Goal: Navigation & Orientation: Find specific page/section

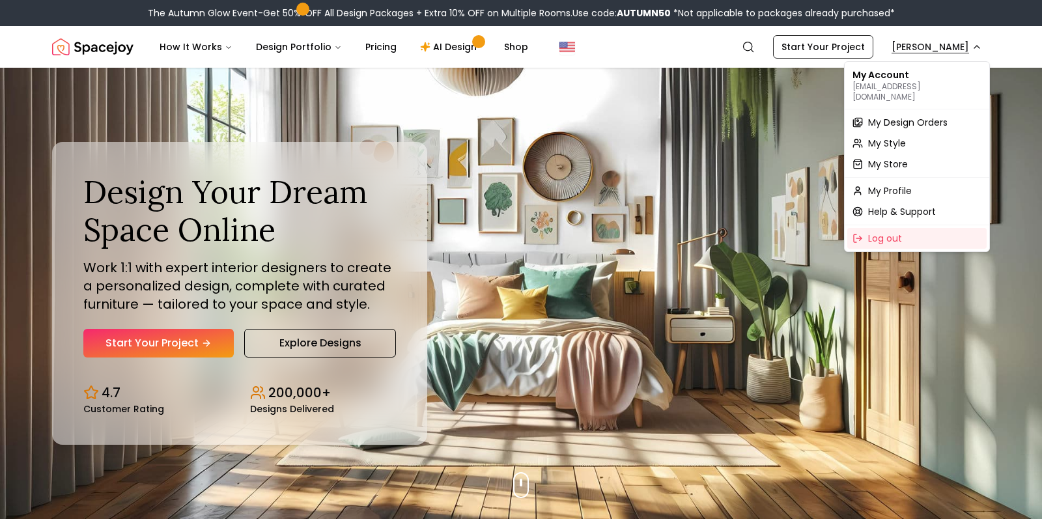
click at [916, 116] on span "My Design Orders" at bounding box center [907, 122] width 79 height 13
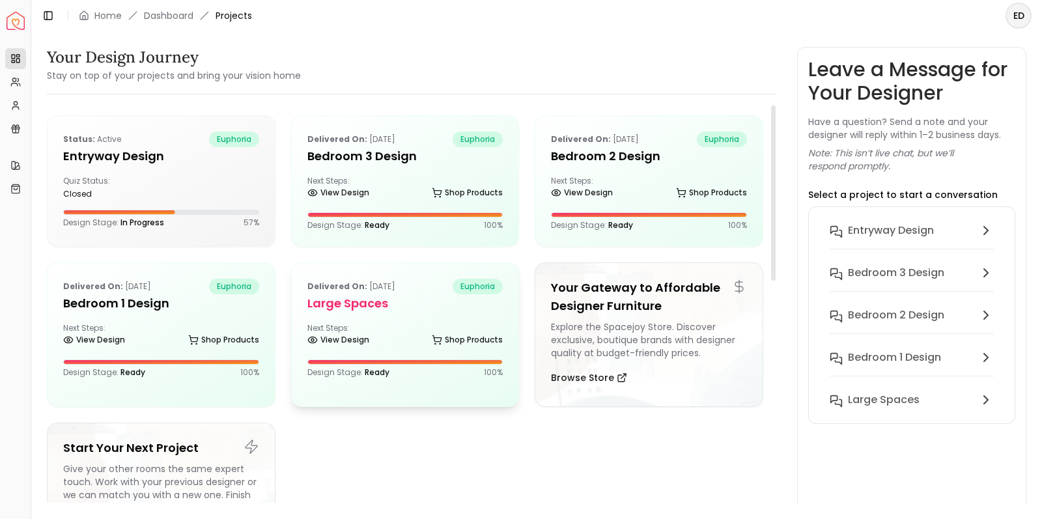
click at [414, 320] on div "Delivered on: Sep 06, 2025 euphoria Large Spaces Next Steps: View Design Shop P…" at bounding box center [405, 328] width 227 height 130
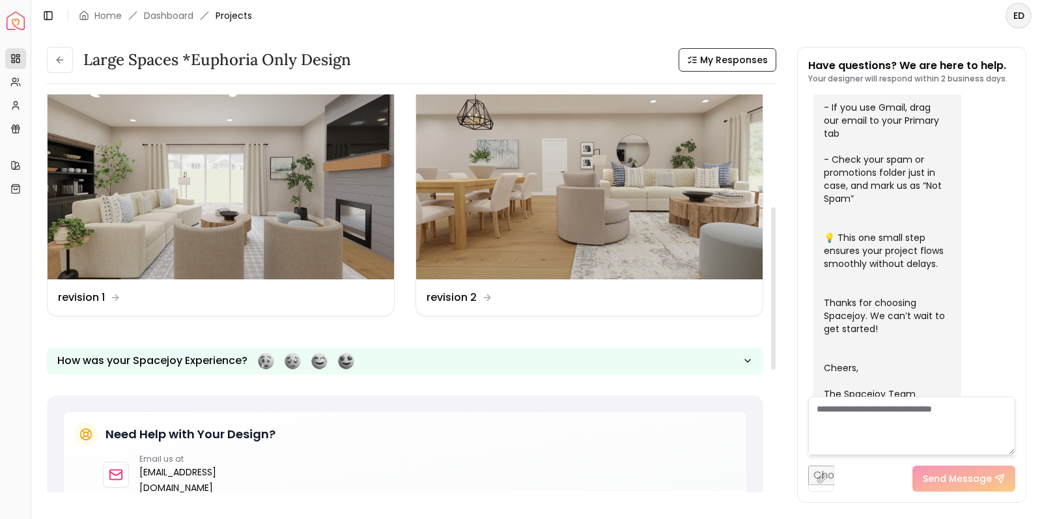
scroll to position [274, 0]
click at [572, 234] on img at bounding box center [589, 182] width 346 height 195
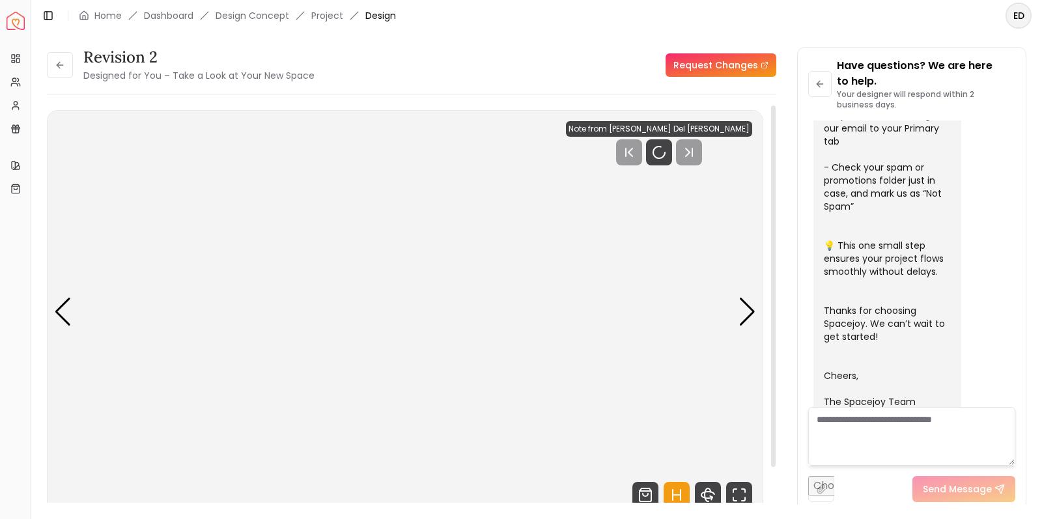
scroll to position [417, 0]
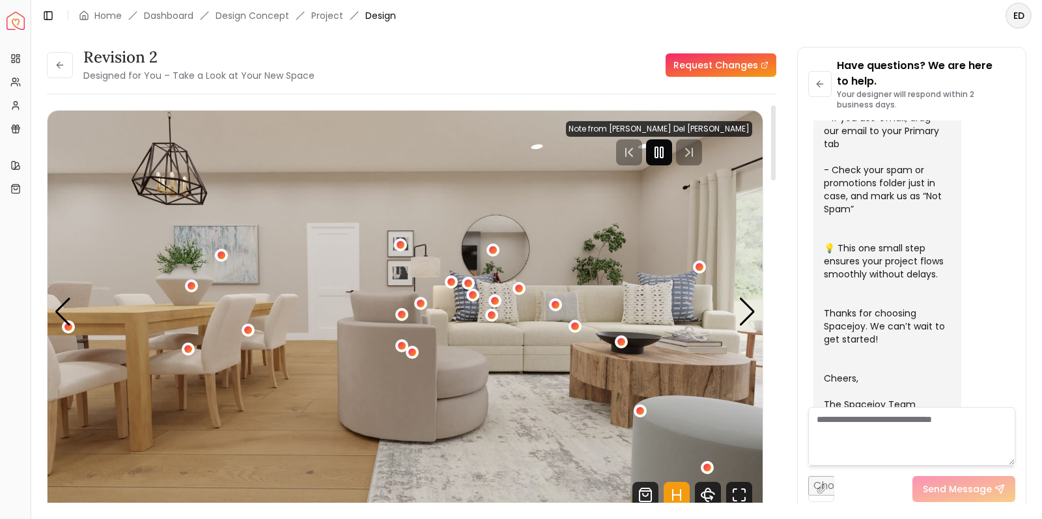
click at [667, 152] on icon "Pause" at bounding box center [659, 153] width 16 height 16
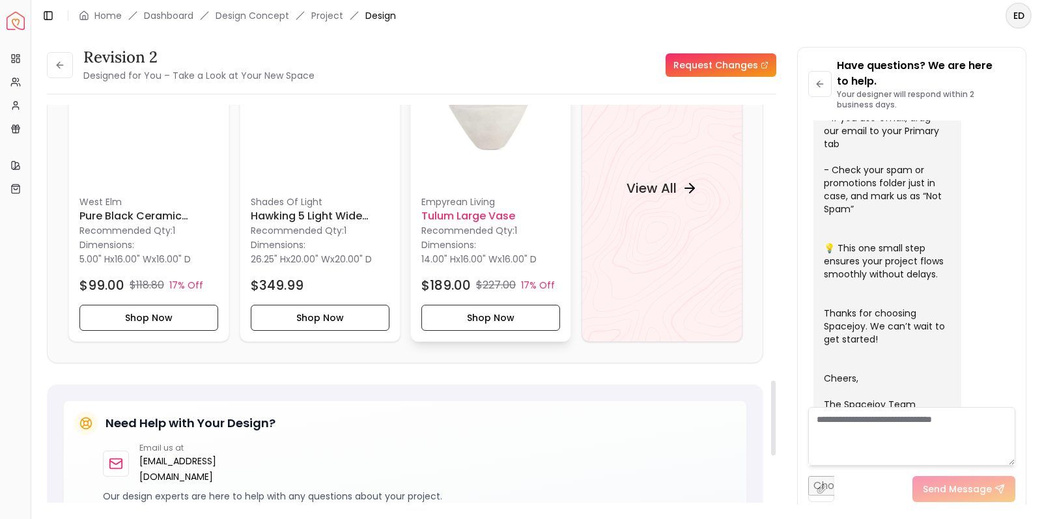
scroll to position [1466, 0]
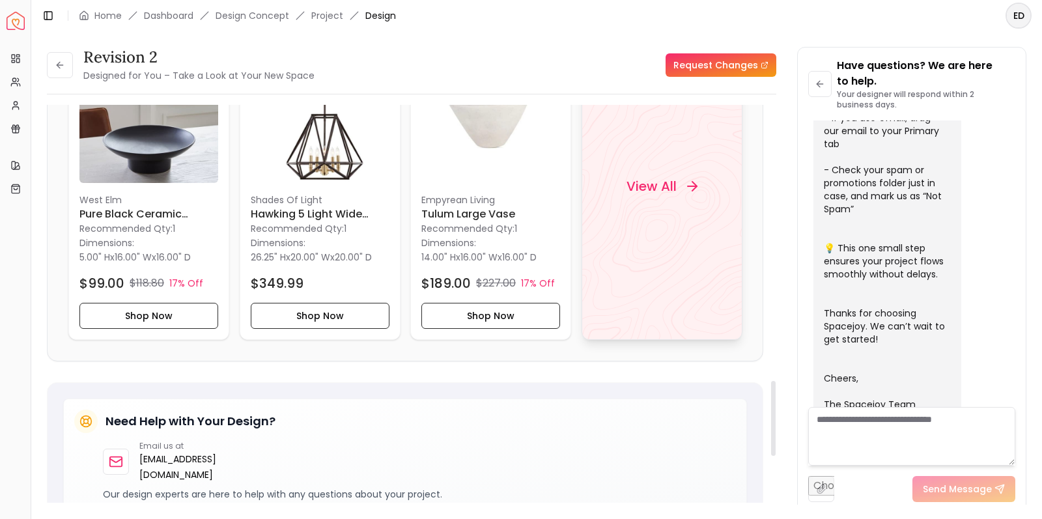
click at [664, 190] on h4 "View All" at bounding box center [651, 186] width 50 height 18
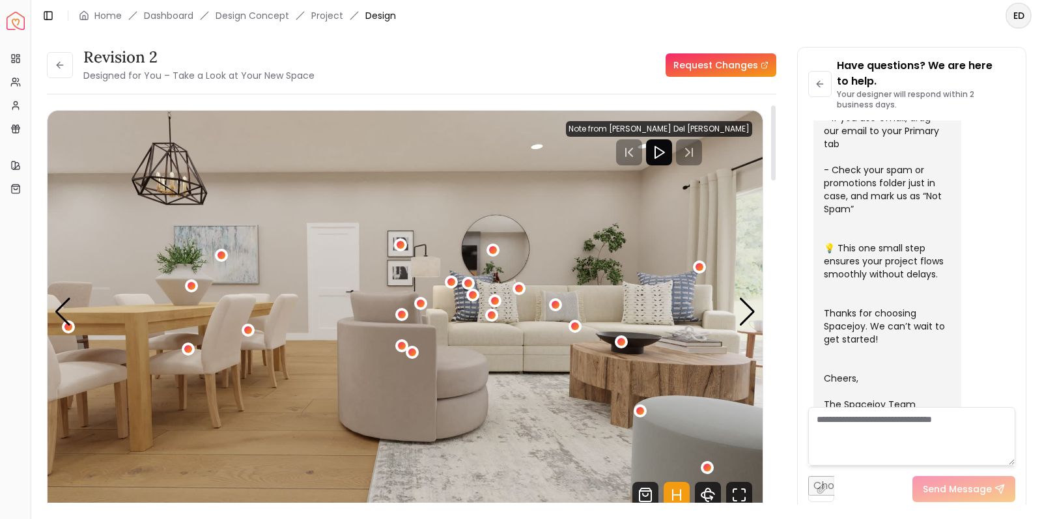
scroll to position [0, 0]
click at [750, 314] on div "Next slide" at bounding box center [747, 312] width 18 height 29
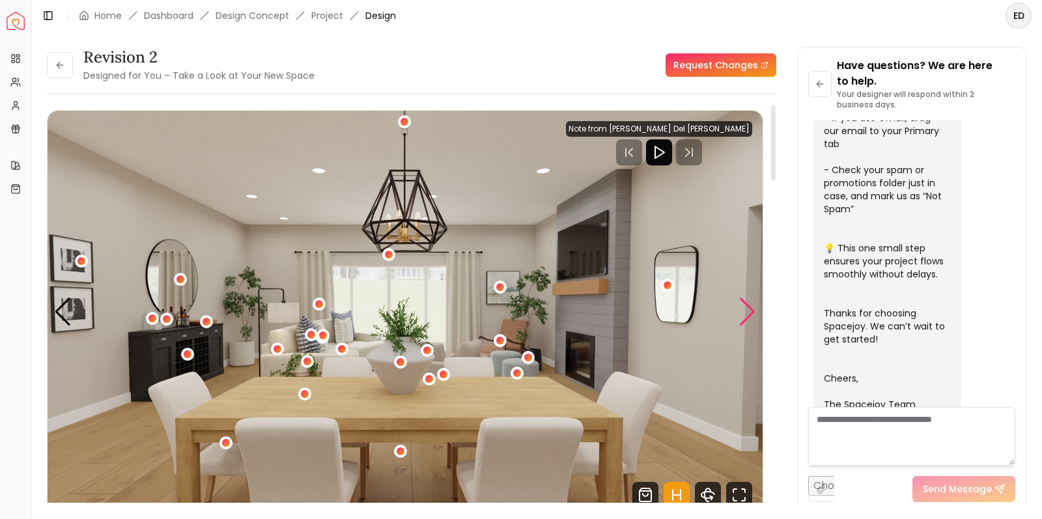
click at [750, 314] on div "Next slide" at bounding box center [747, 312] width 18 height 29
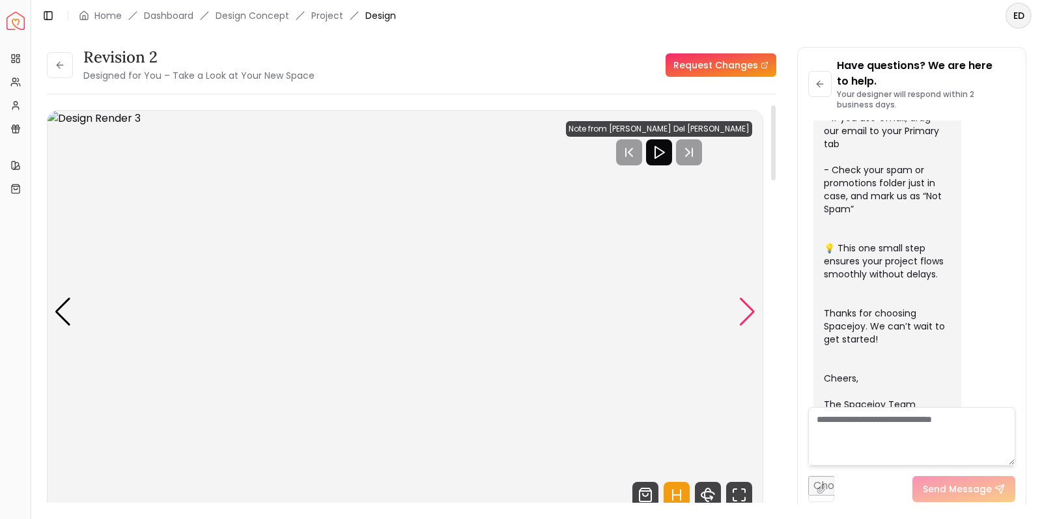
click at [750, 314] on div "Next slide" at bounding box center [747, 312] width 18 height 29
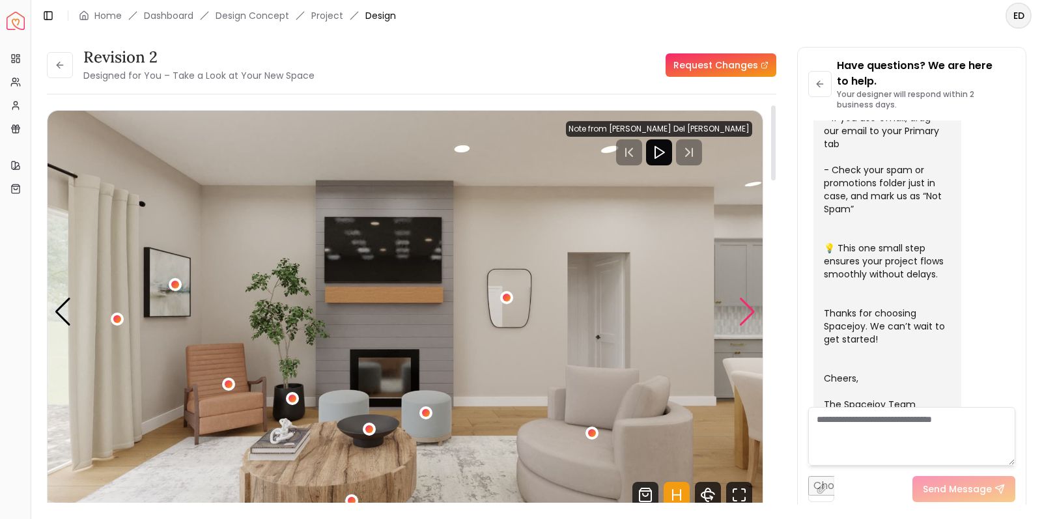
click at [750, 314] on div "Next slide" at bounding box center [747, 312] width 18 height 29
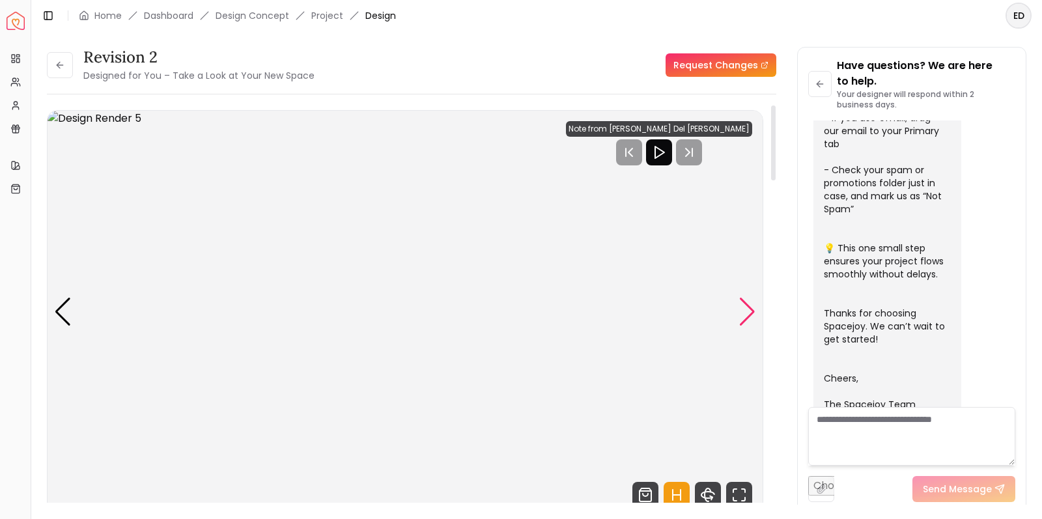
click at [750, 314] on div "Next slide" at bounding box center [747, 312] width 18 height 29
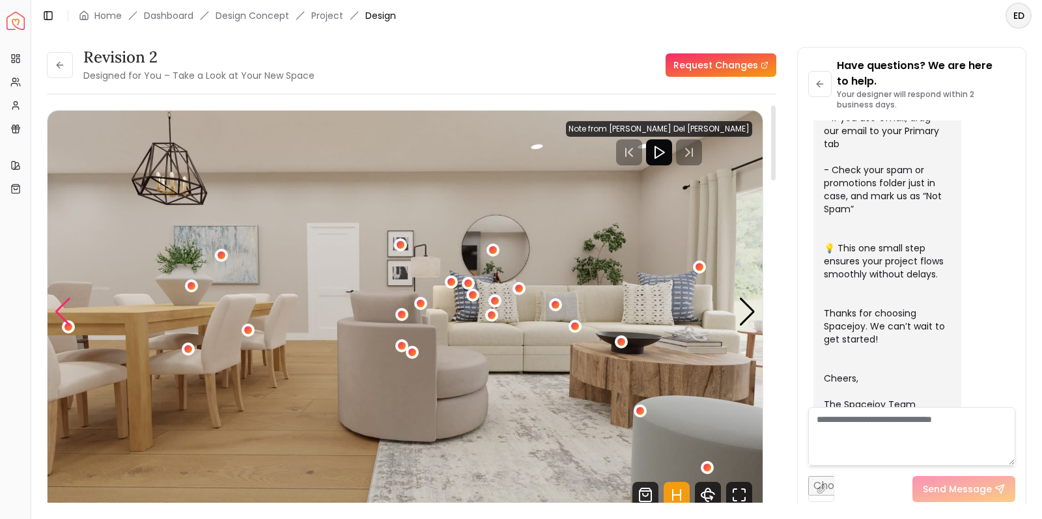
click at [68, 316] on div "Previous slide" at bounding box center [63, 312] width 18 height 29
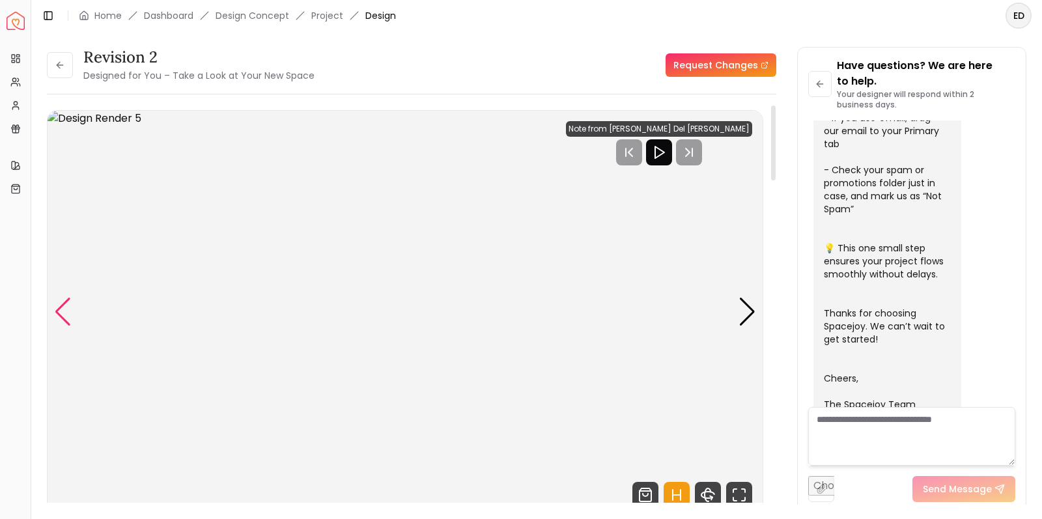
click at [68, 316] on div "Previous slide" at bounding box center [63, 312] width 18 height 29
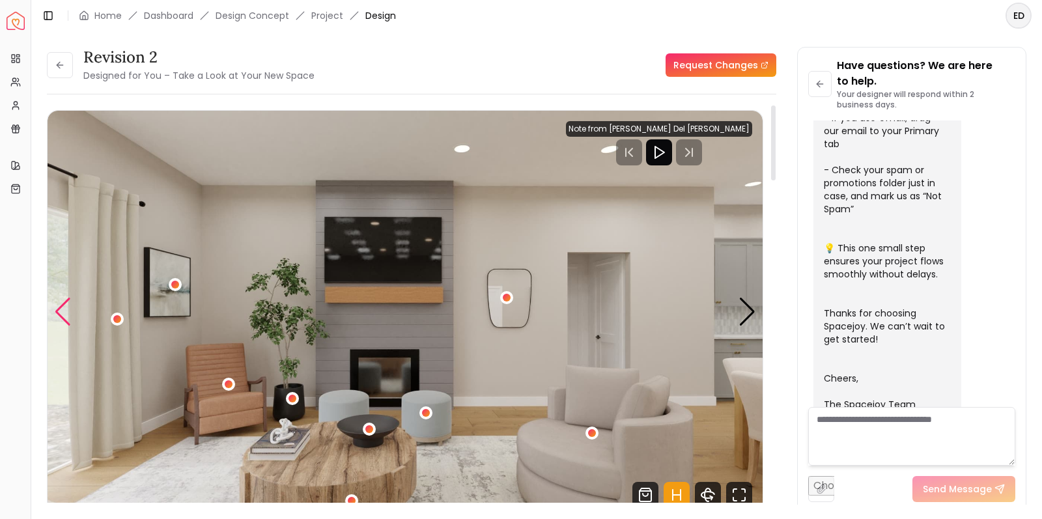
click at [68, 316] on div "Previous slide" at bounding box center [63, 312] width 18 height 29
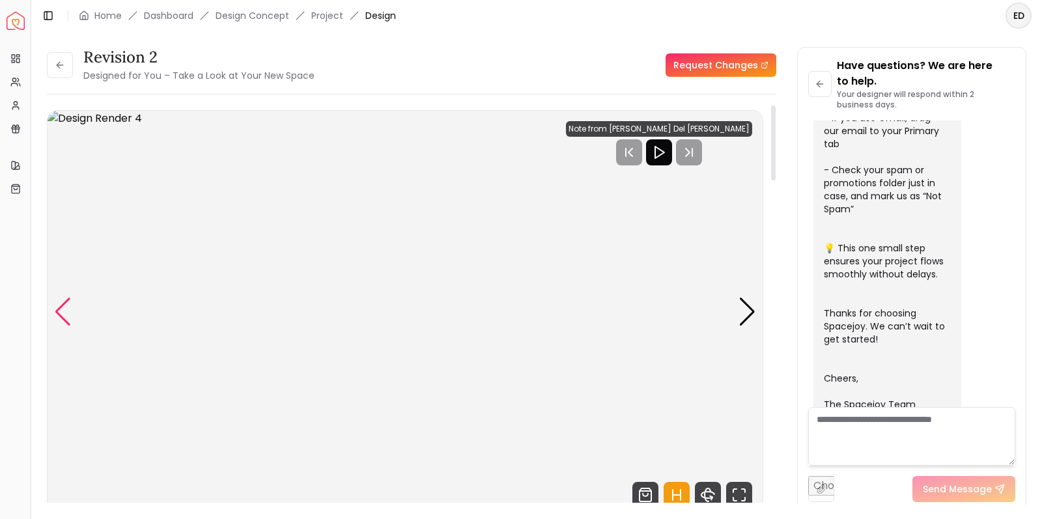
click at [68, 316] on div "Previous slide" at bounding box center [63, 312] width 18 height 29
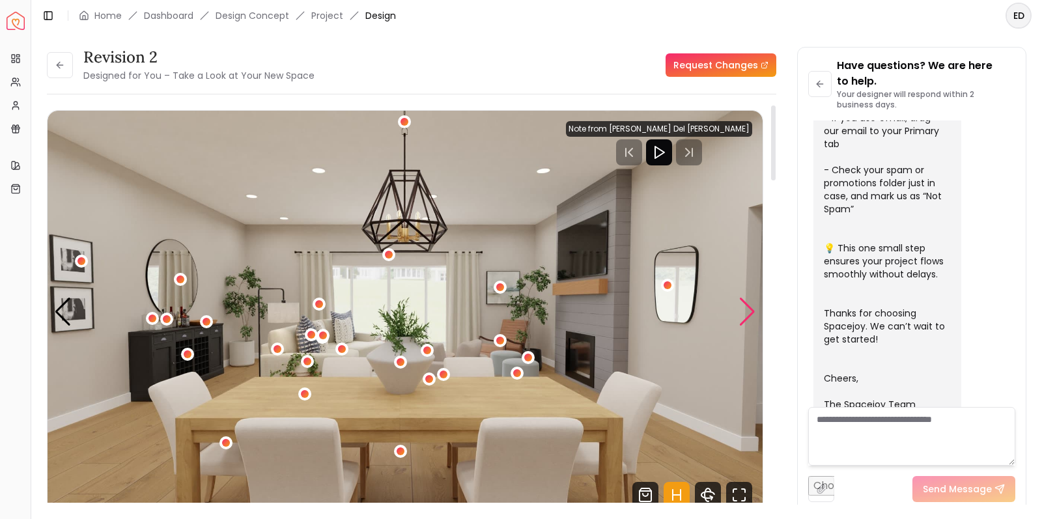
click at [753, 315] on div "Next slide" at bounding box center [747, 312] width 18 height 29
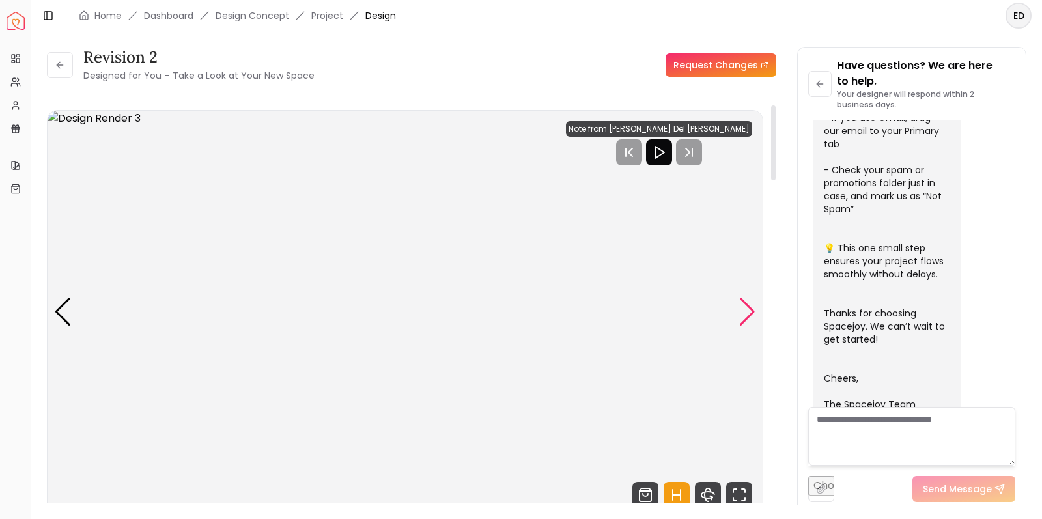
click at [753, 315] on div "Next slide" at bounding box center [747, 312] width 18 height 29
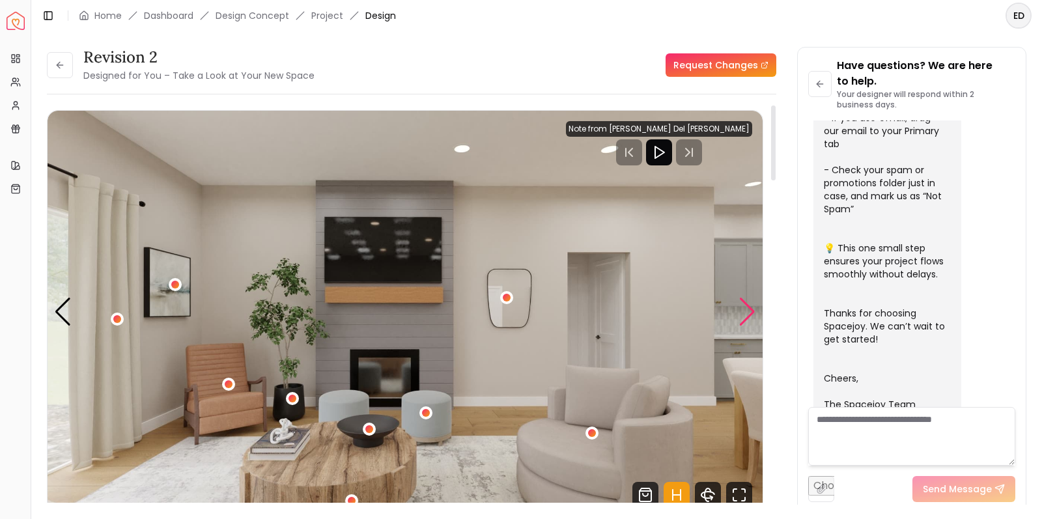
click at [753, 315] on div "Next slide" at bounding box center [747, 312] width 18 height 29
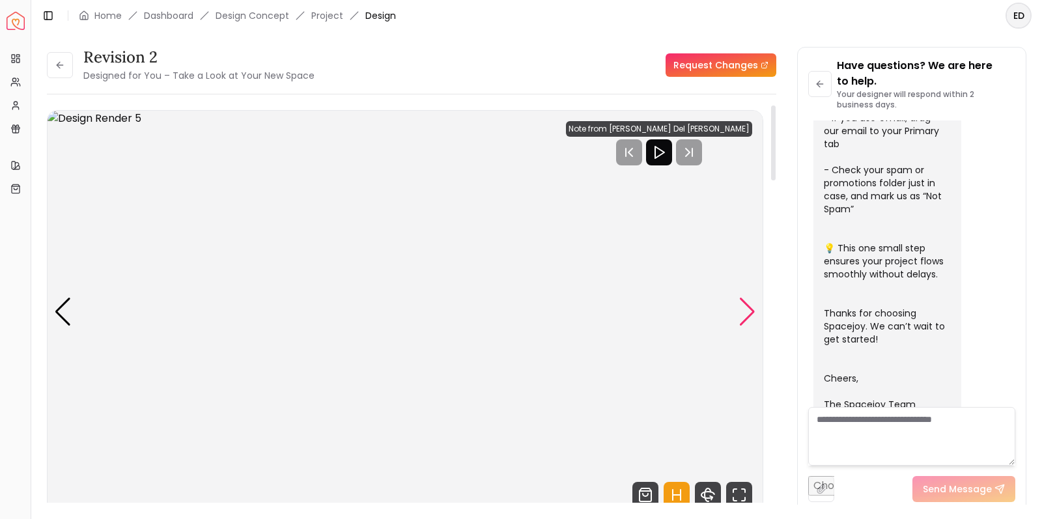
click at [753, 315] on div "Next slide" at bounding box center [747, 312] width 18 height 29
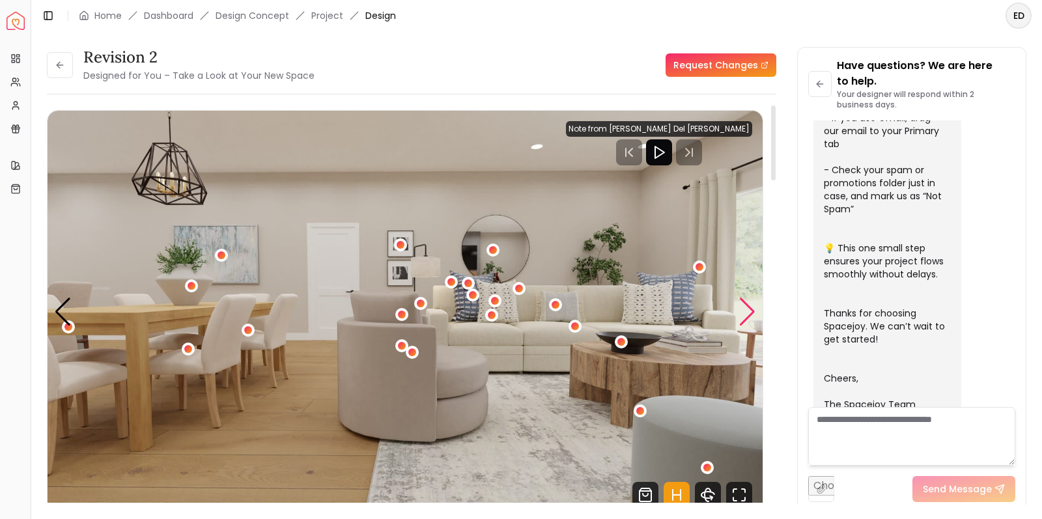
click at [753, 315] on div "Next slide" at bounding box center [747, 312] width 18 height 29
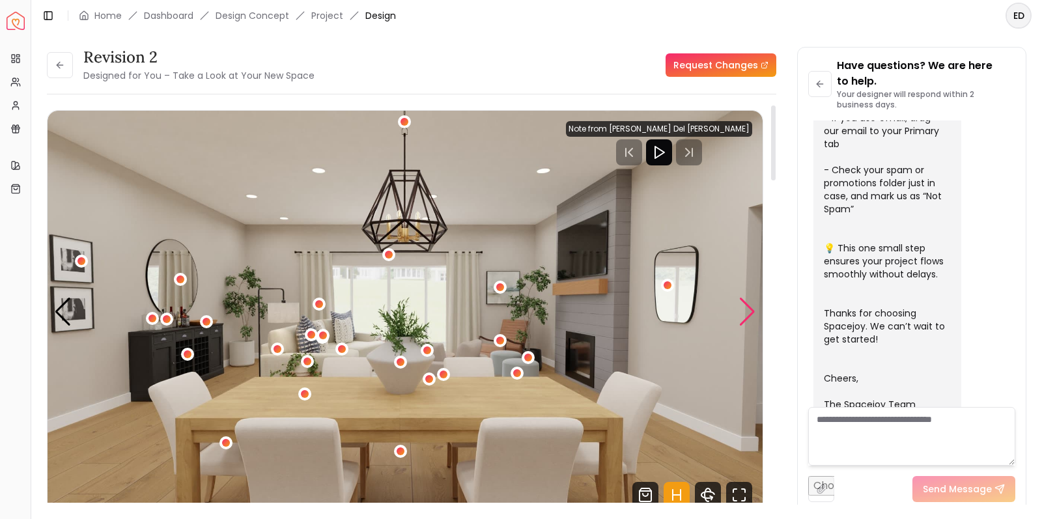
click at [753, 315] on div "Next slide" at bounding box center [747, 312] width 18 height 29
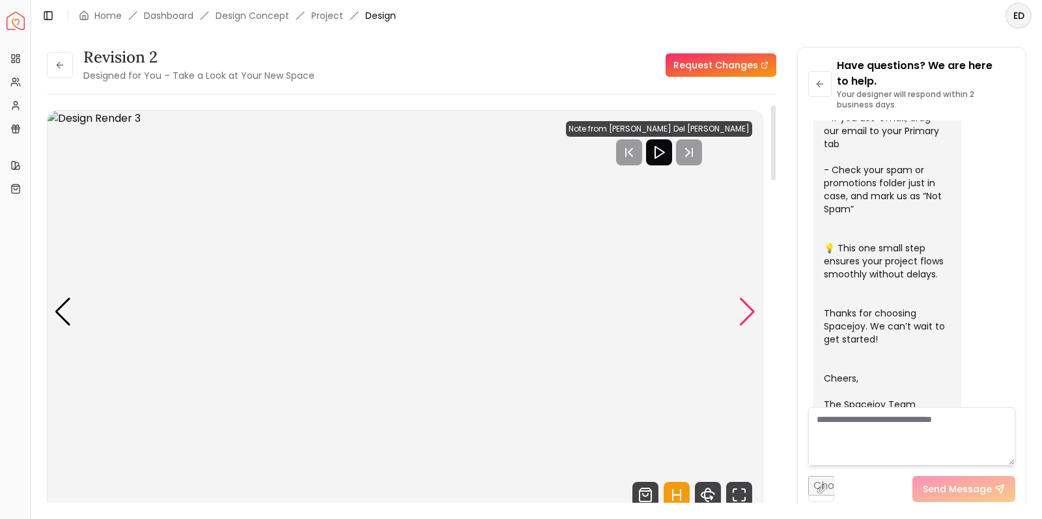
click at [753, 315] on div "Next slide" at bounding box center [747, 312] width 18 height 29
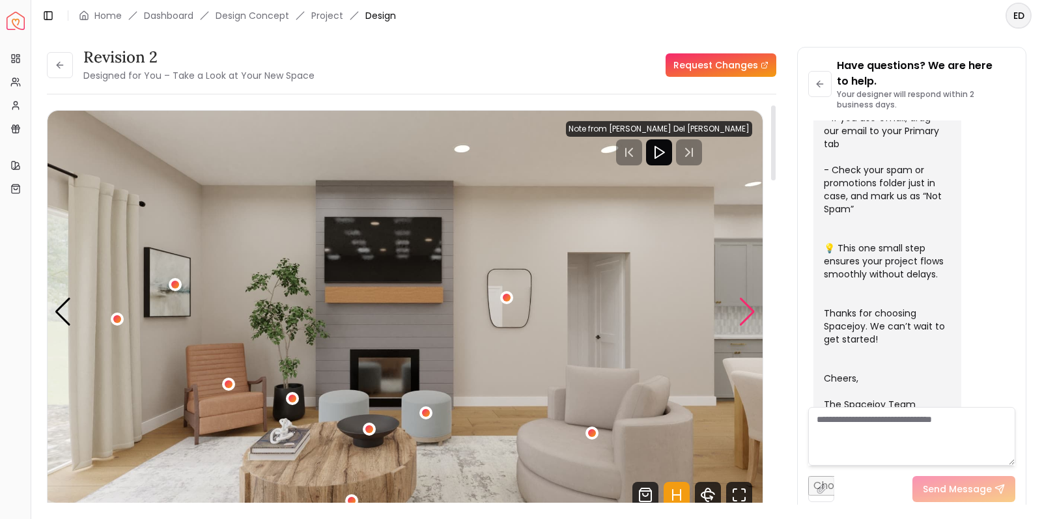
click at [753, 315] on div "Next slide" at bounding box center [747, 312] width 18 height 29
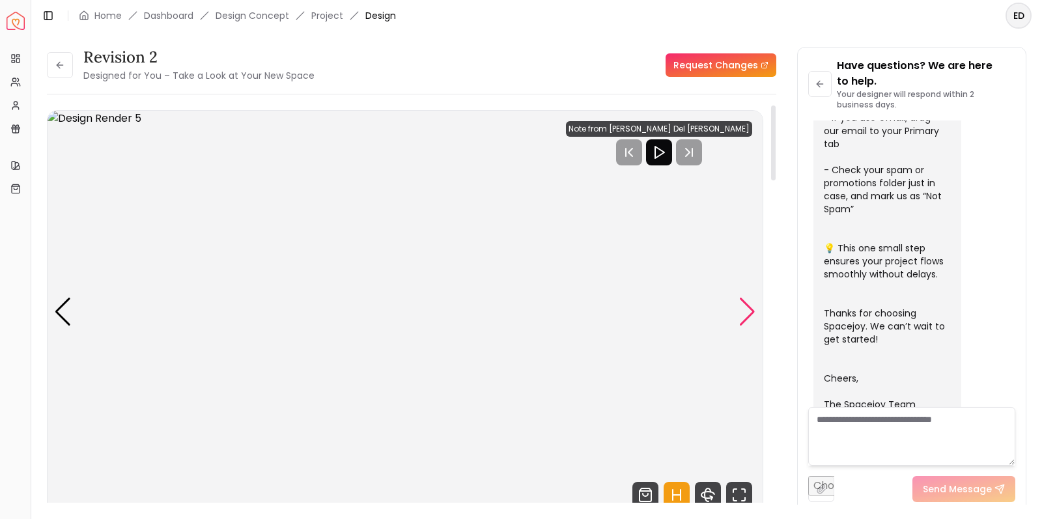
click at [753, 315] on div "Next slide" at bounding box center [747, 312] width 18 height 29
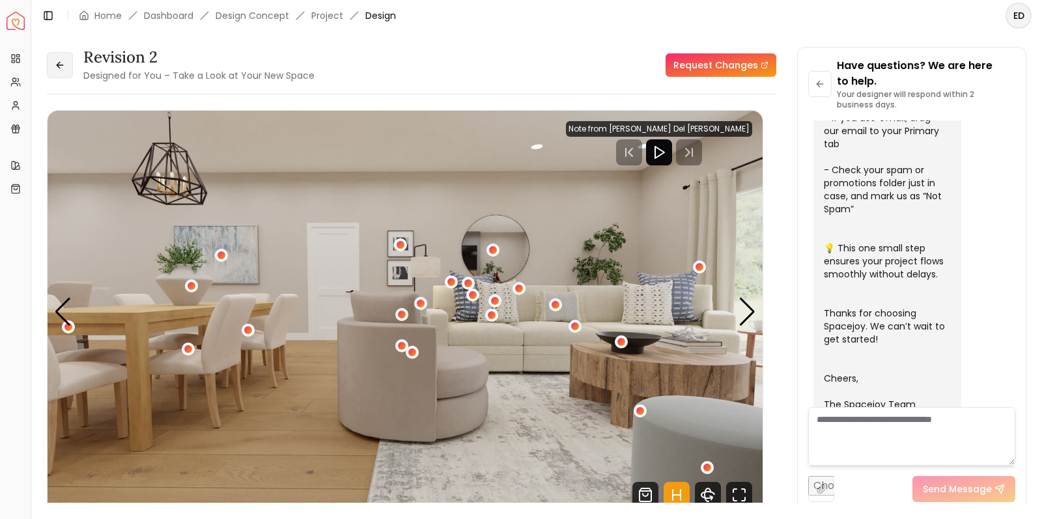
click at [66, 68] on button at bounding box center [60, 65] width 26 height 26
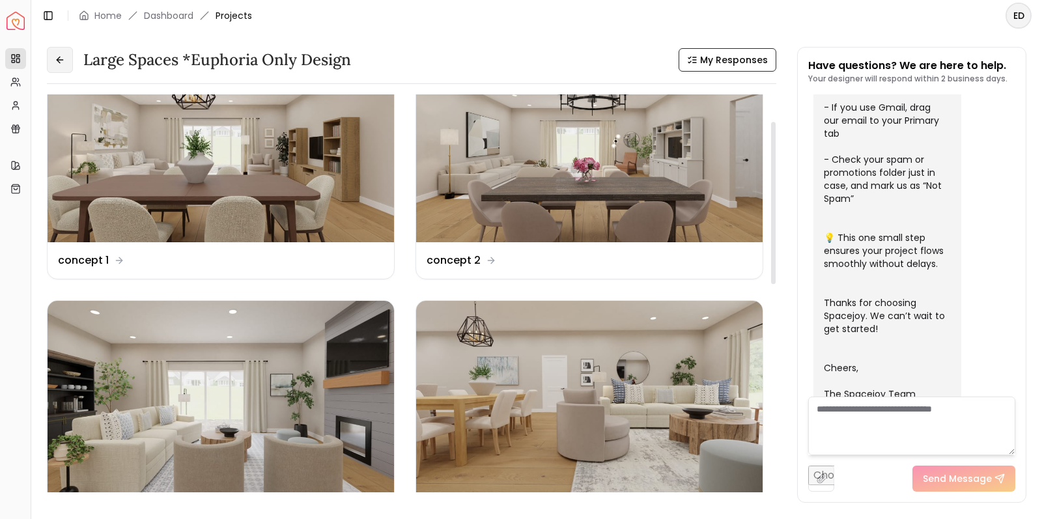
scroll to position [51, 0]
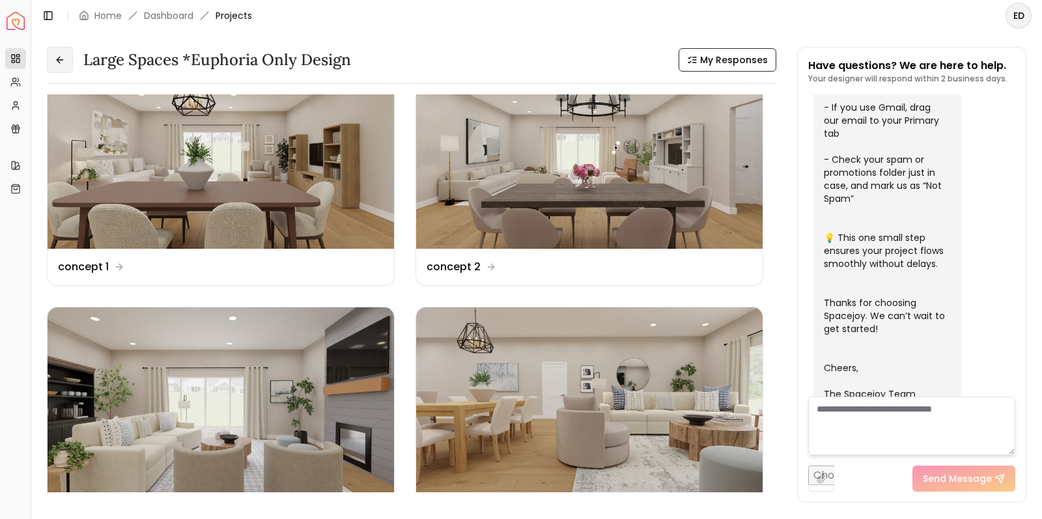
click at [56, 61] on icon at bounding box center [60, 60] width 10 height 10
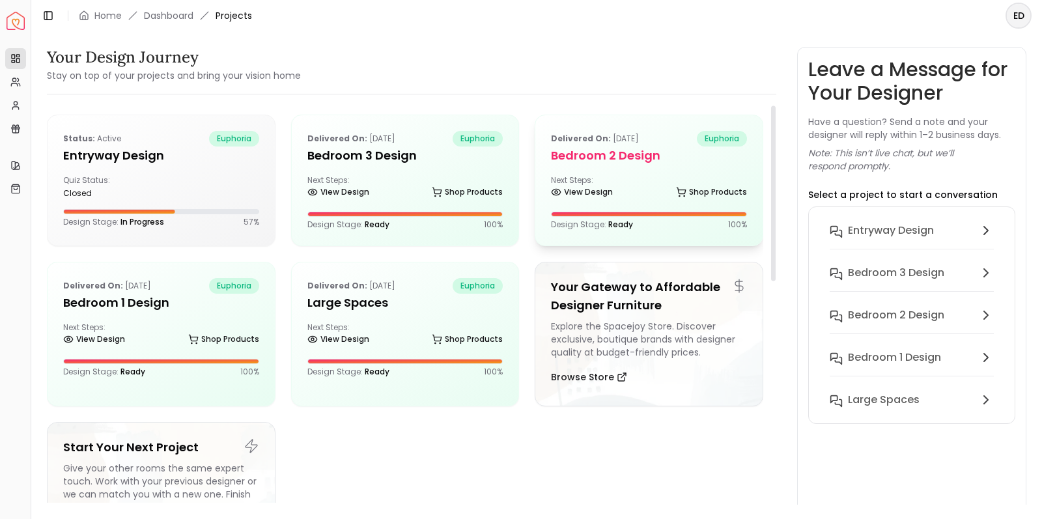
scroll to position [3, 0]
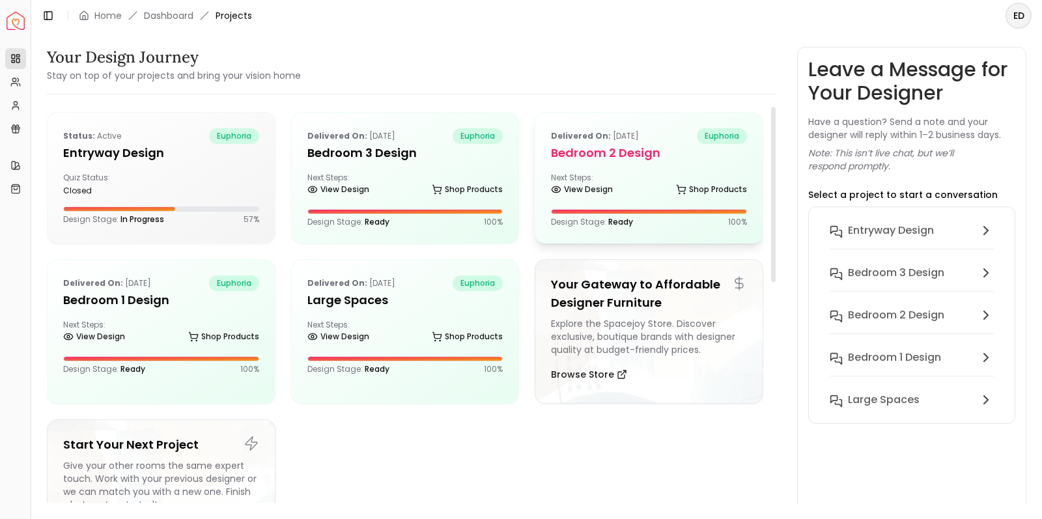
click at [568, 177] on div "Next Steps: View Design Shop Products" at bounding box center [649, 186] width 196 height 26
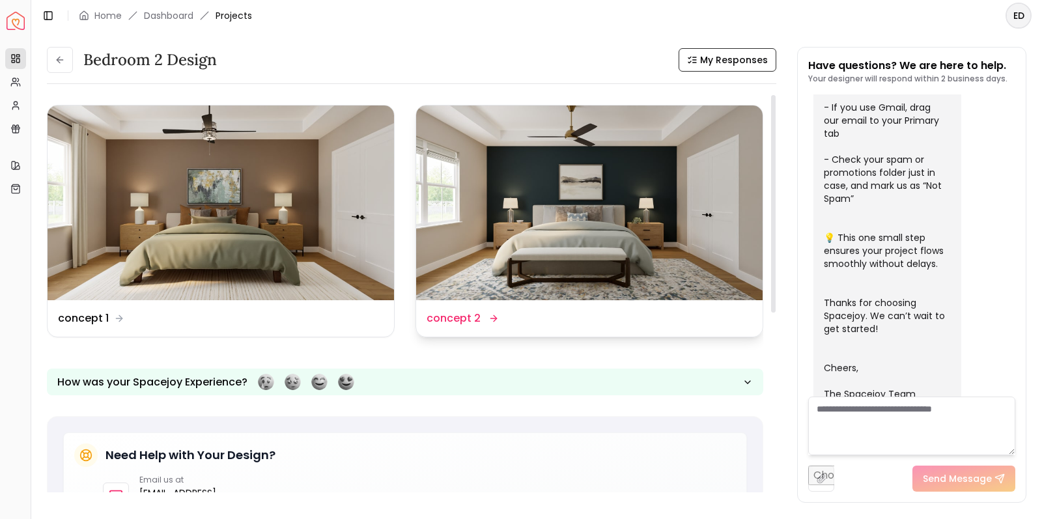
click at [509, 245] on img at bounding box center [589, 202] width 346 height 195
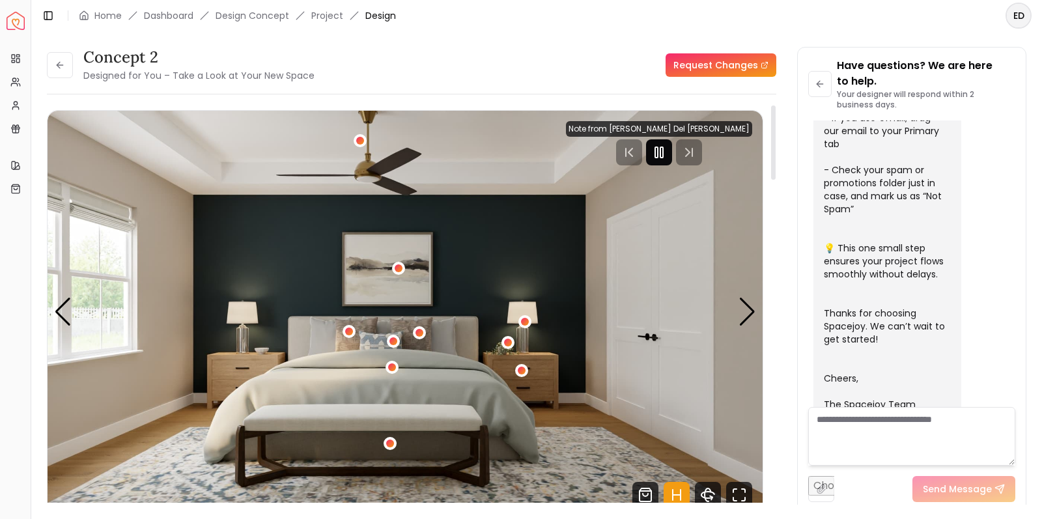
click at [663, 156] on rect "Pause" at bounding box center [661, 152] width 3 height 10
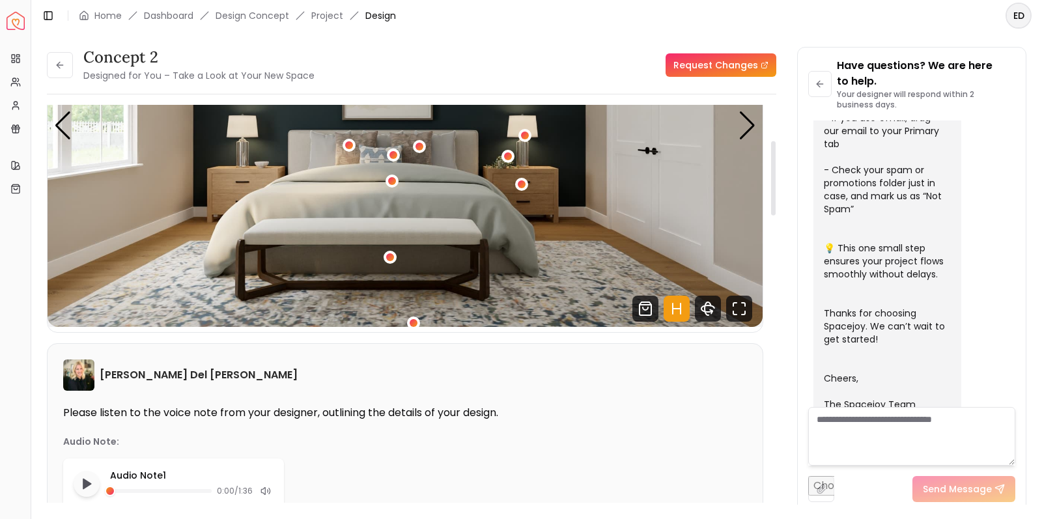
scroll to position [178, 0]
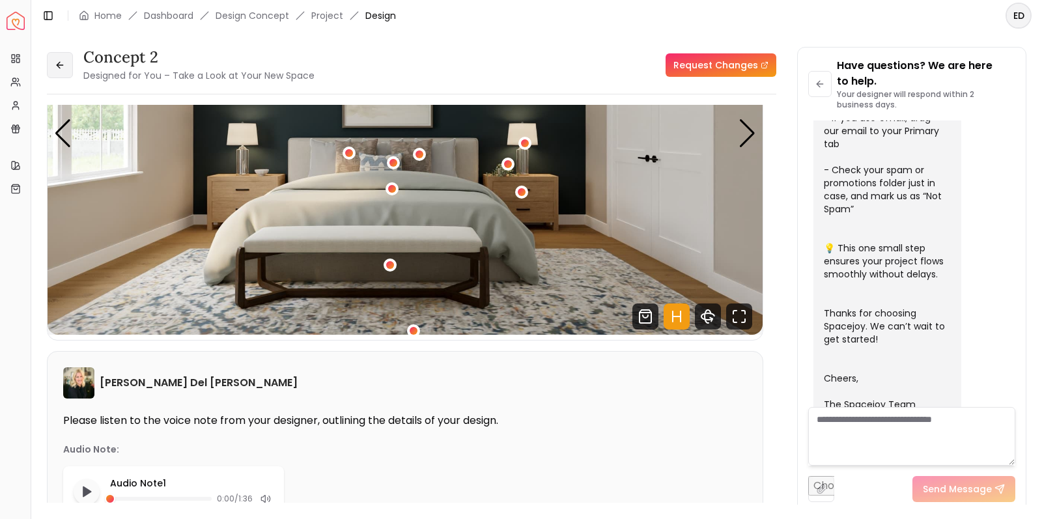
click at [64, 68] on icon at bounding box center [60, 65] width 10 height 10
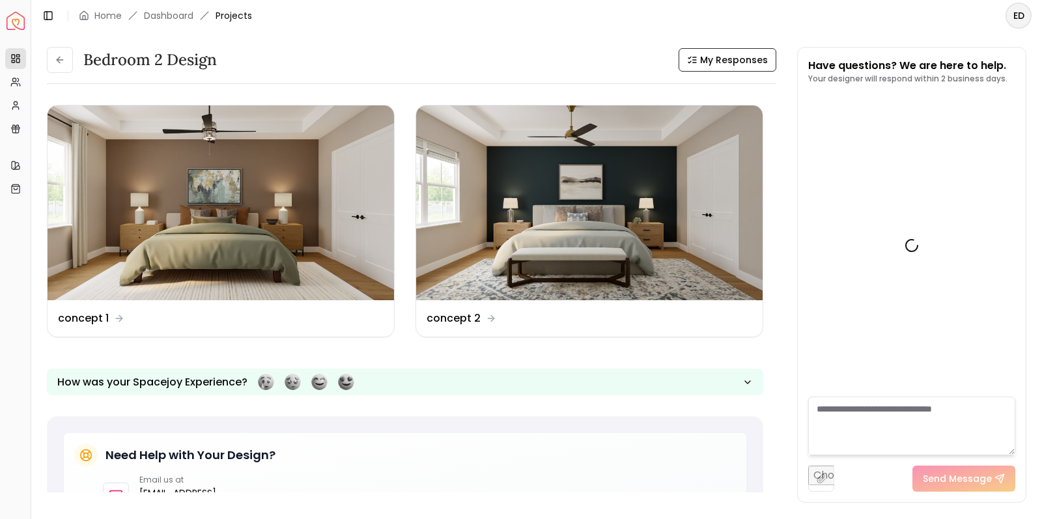
scroll to position [401, 0]
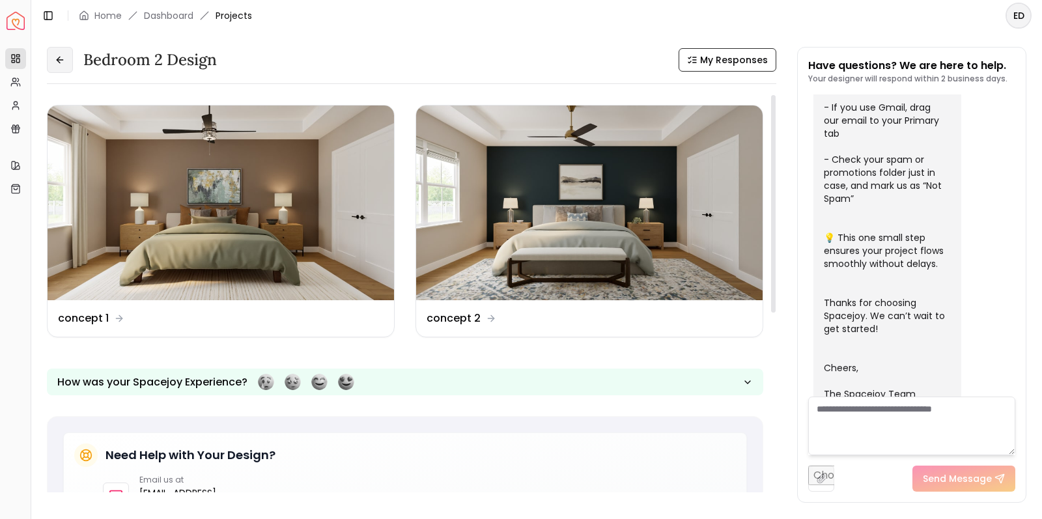
click at [64, 61] on icon at bounding box center [60, 60] width 10 height 10
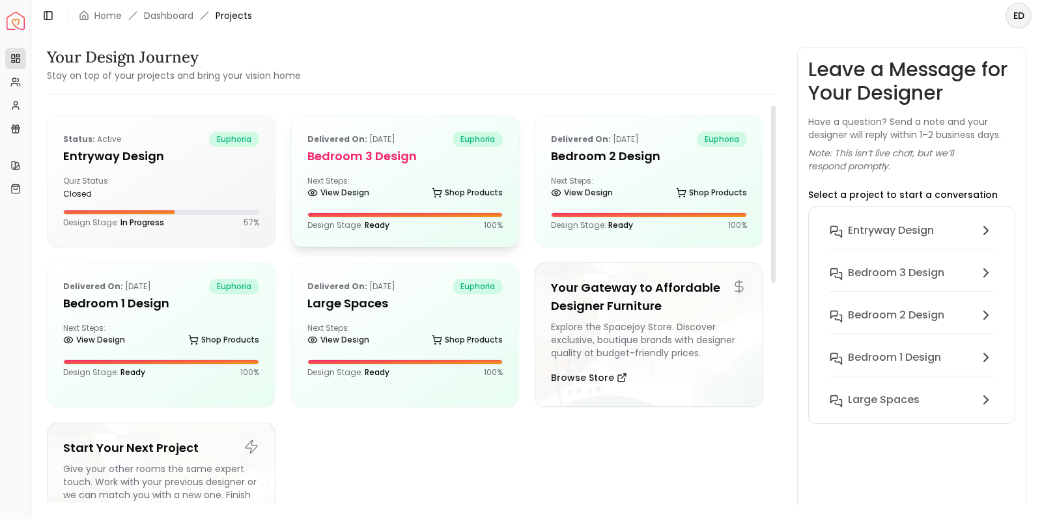
click at [372, 195] on div "View Design Shop Products" at bounding box center [405, 195] width 196 height 13
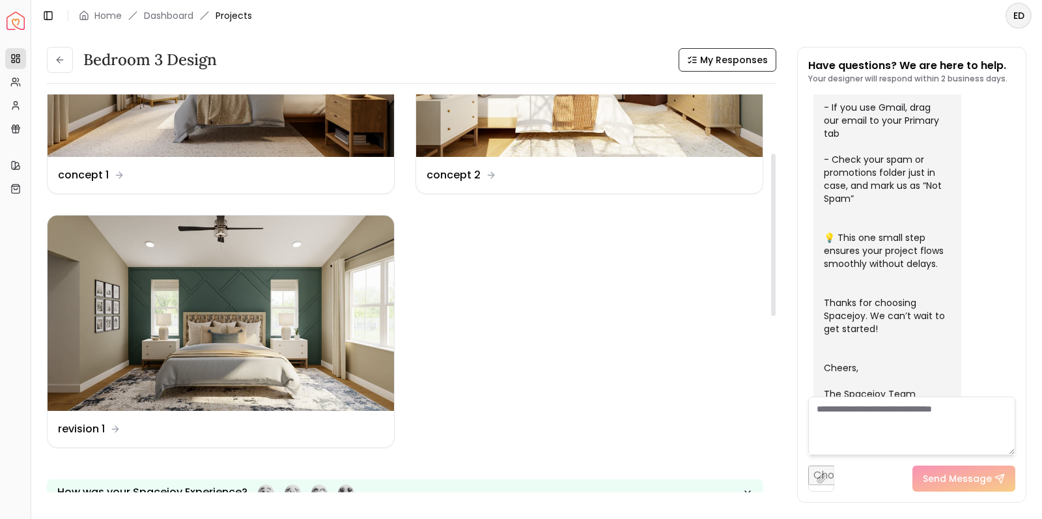
scroll to position [144, 0]
click at [294, 265] on img at bounding box center [221, 312] width 346 height 195
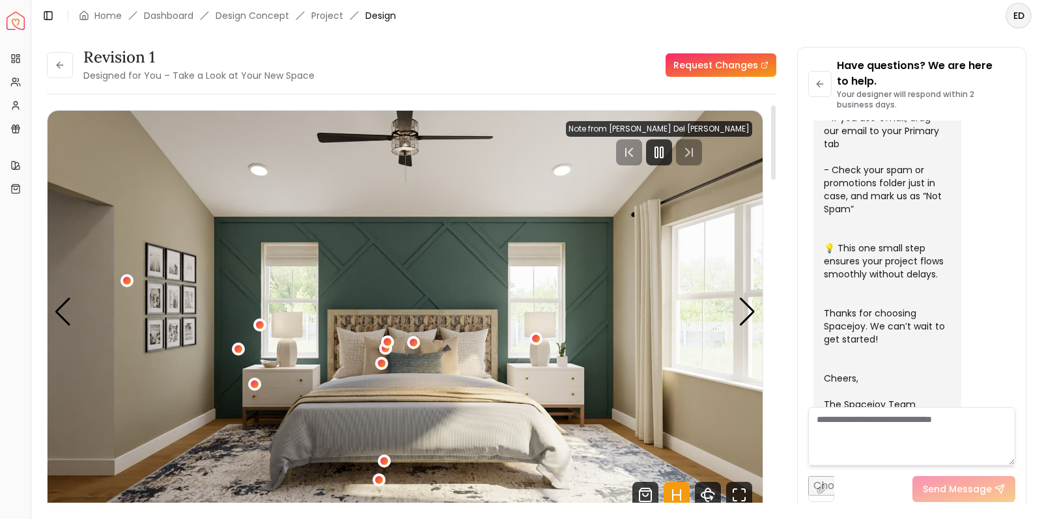
scroll to position [2, 0]
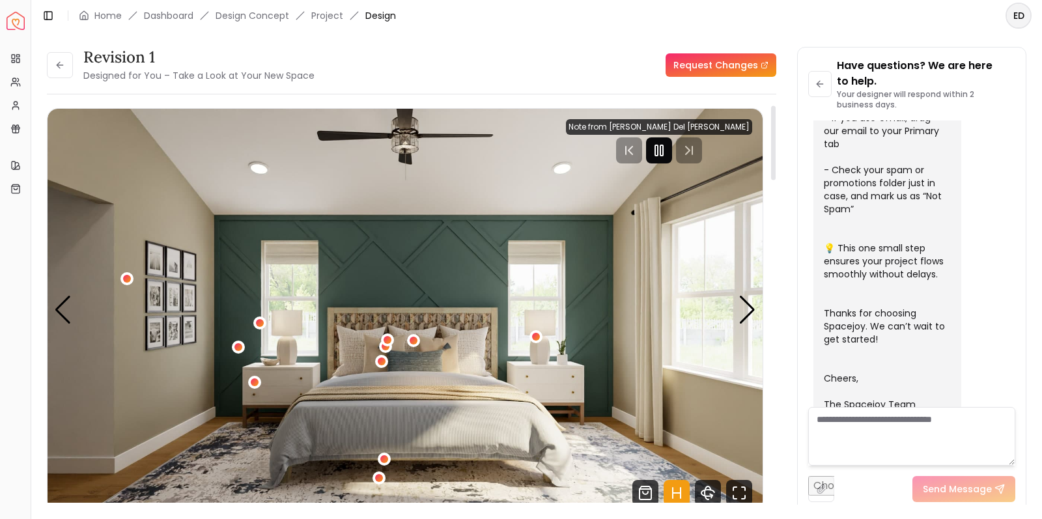
click at [667, 147] on icon "Pause" at bounding box center [659, 151] width 16 height 16
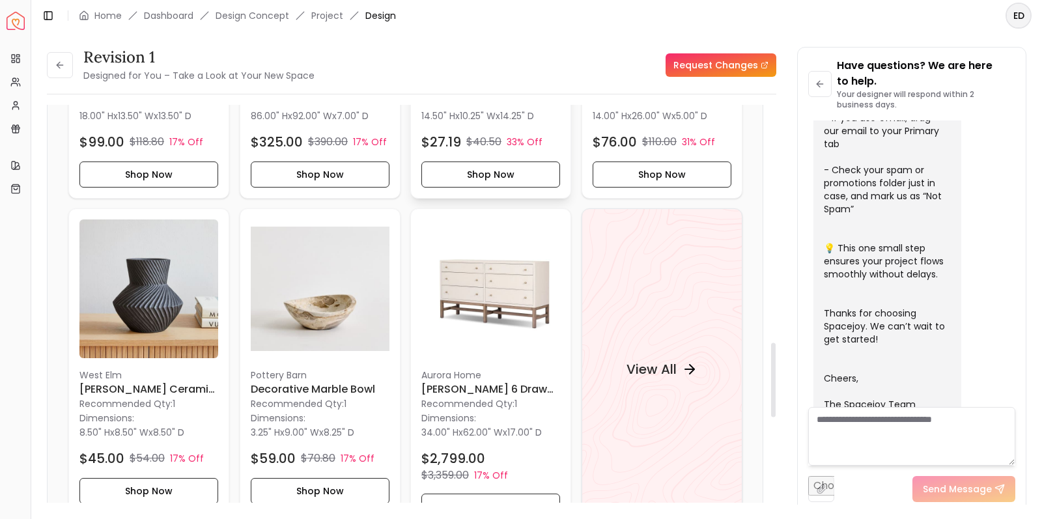
scroll to position [1295, 0]
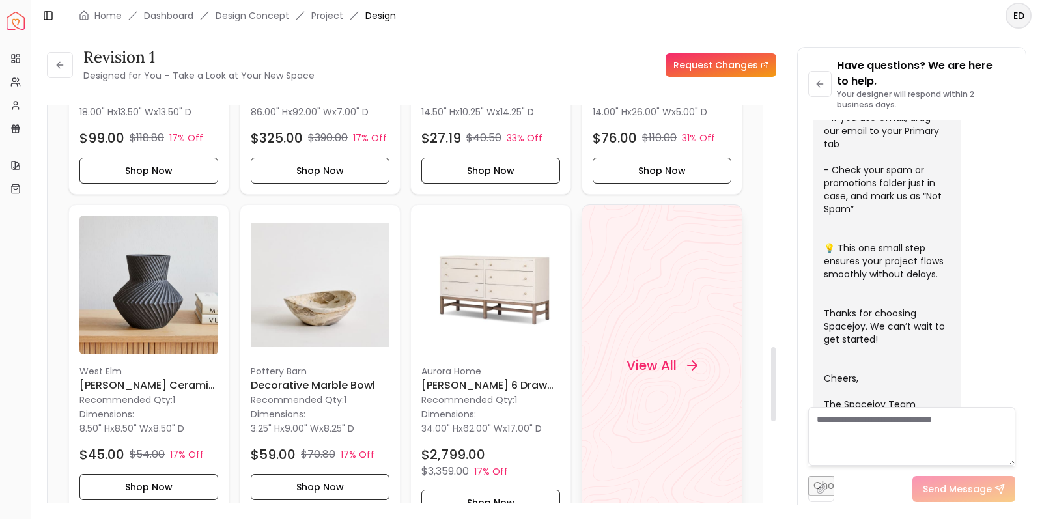
click at [675, 362] on h4 "View All" at bounding box center [651, 365] width 50 height 18
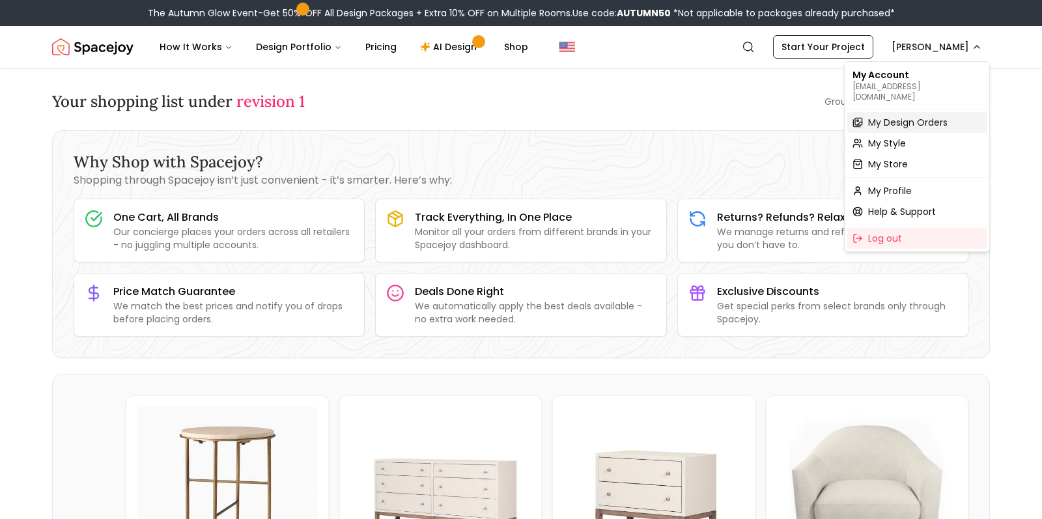
click at [917, 116] on span "My Design Orders" at bounding box center [907, 122] width 79 height 13
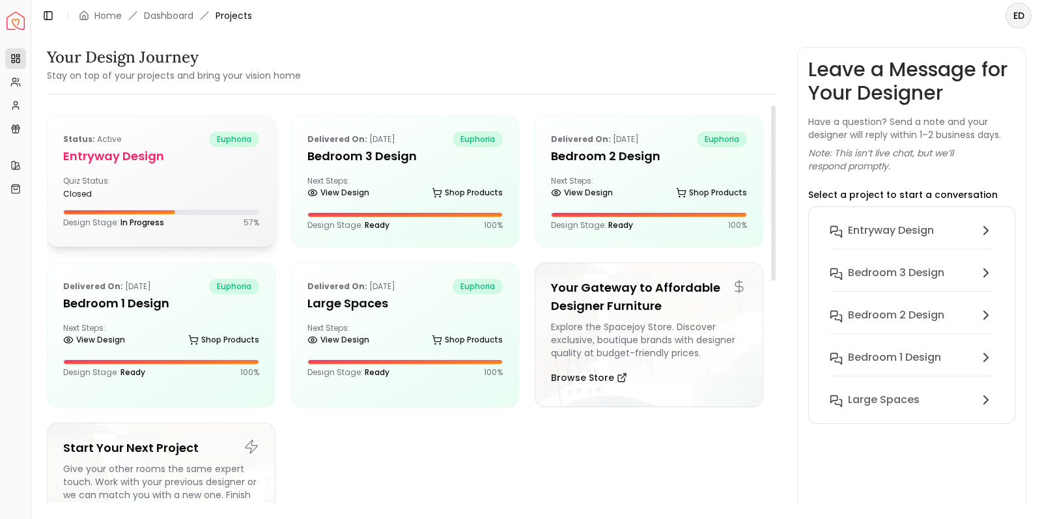
click at [162, 182] on div "Quiz Status: closed" at bounding box center [161, 187] width 196 height 23
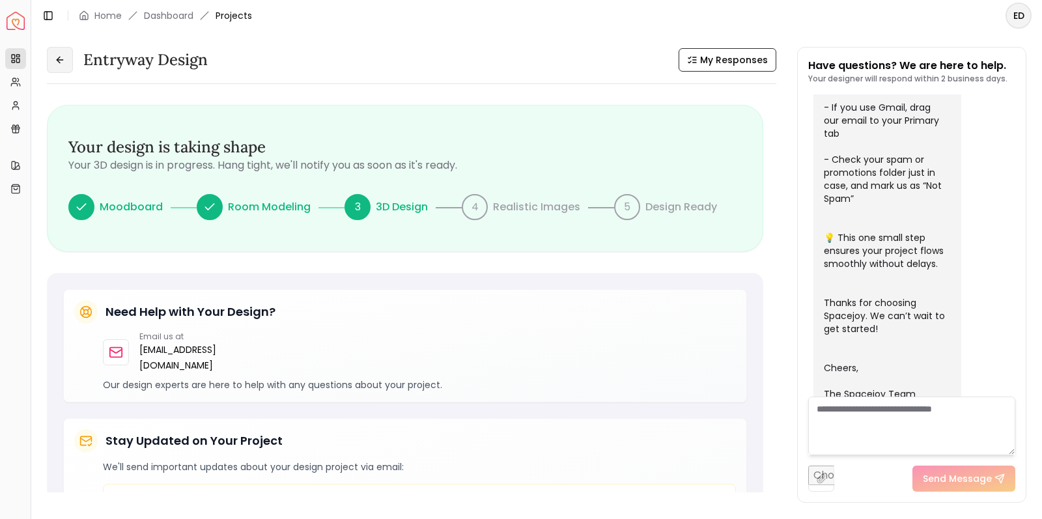
click at [57, 64] on icon at bounding box center [60, 60] width 10 height 10
